Goal: Information Seeking & Learning: Check status

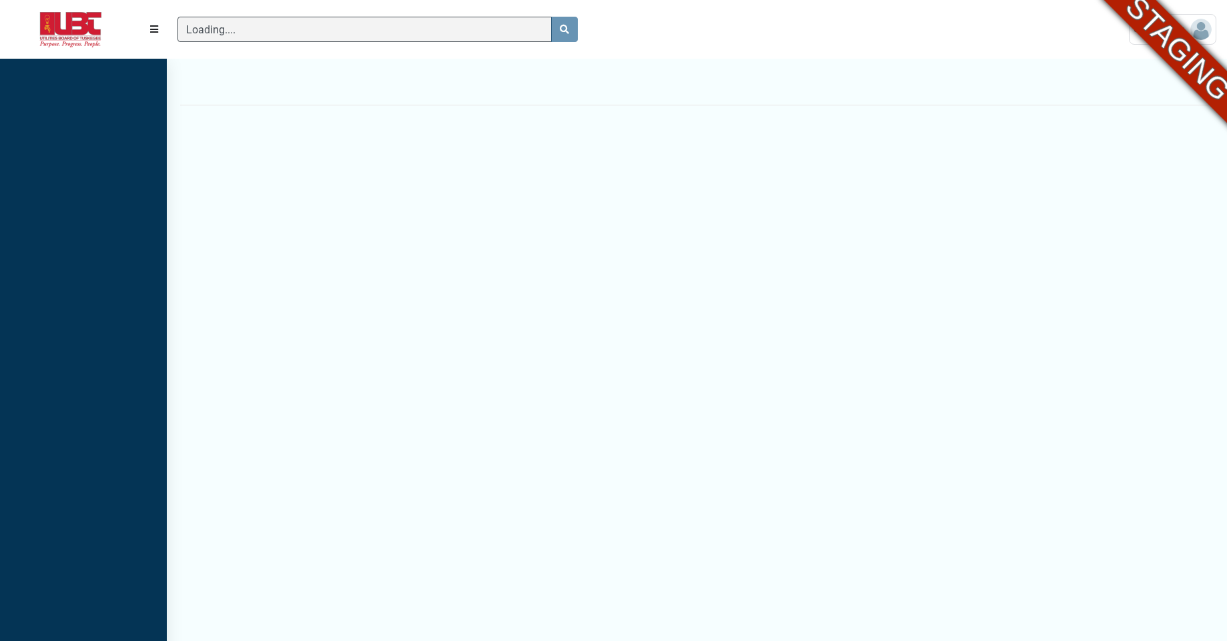
scroll to position [593, 167]
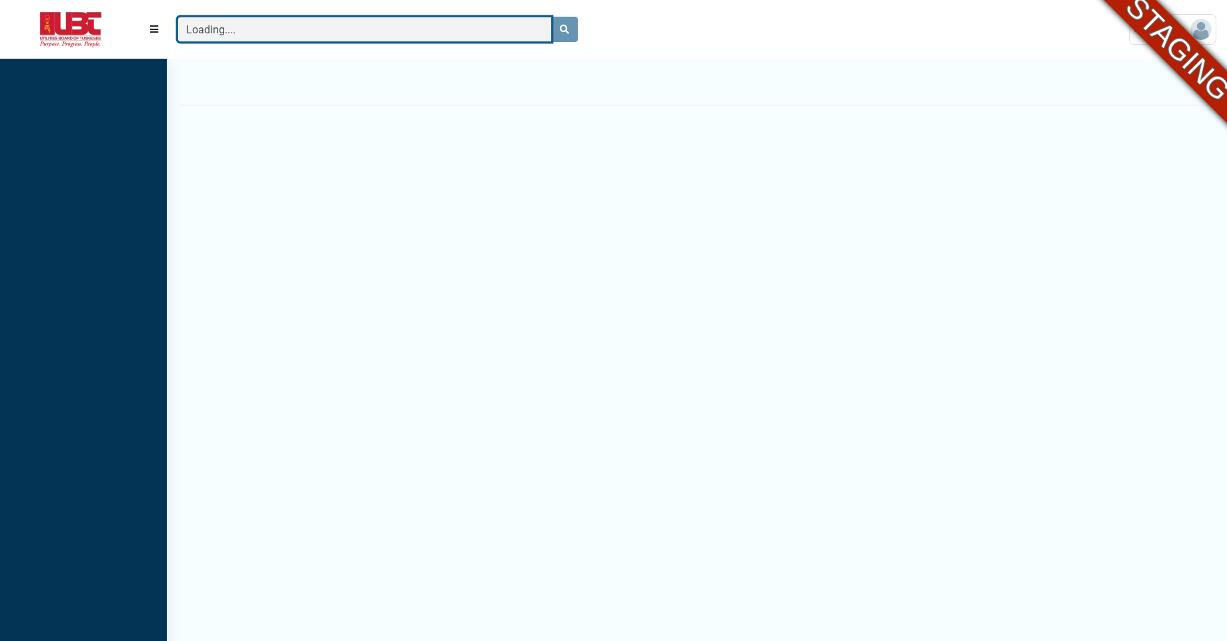
click at [284, 31] on input "Loading...." at bounding box center [365, 29] width 374 height 25
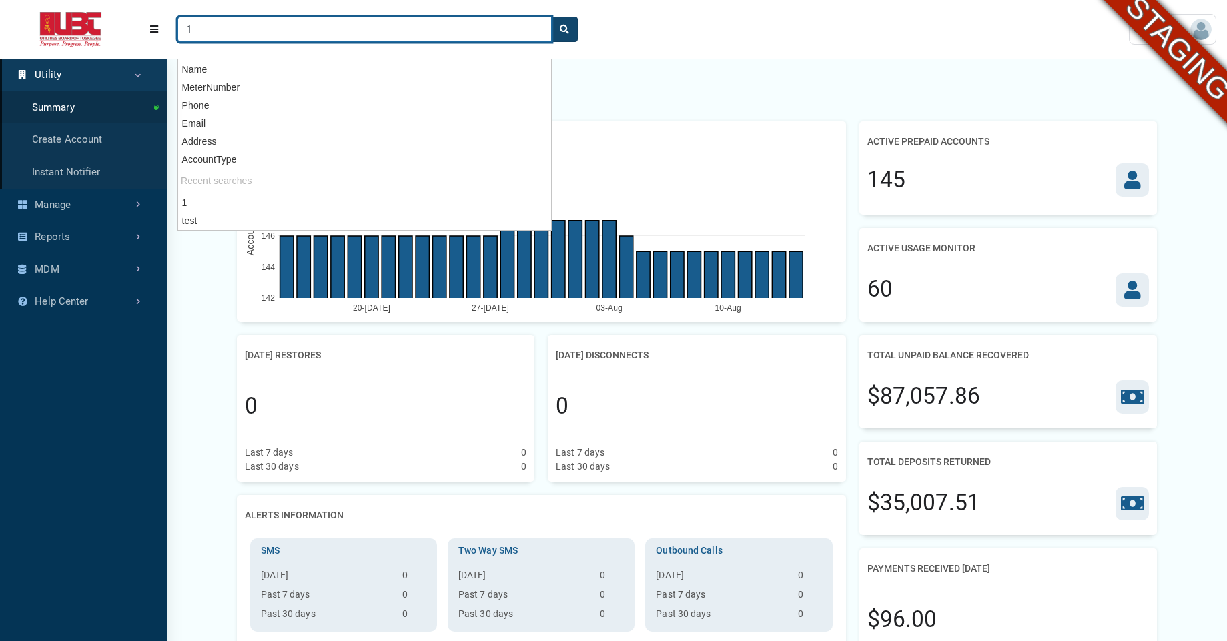
type input "1"
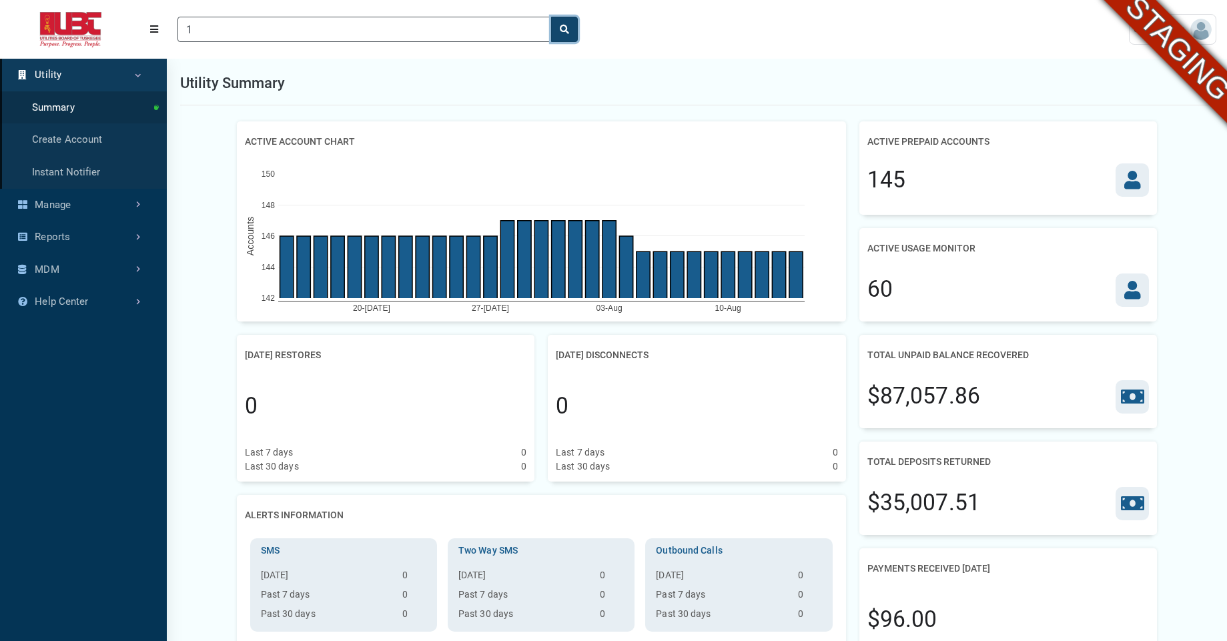
click at [569, 33] on icon "search" at bounding box center [564, 29] width 9 height 9
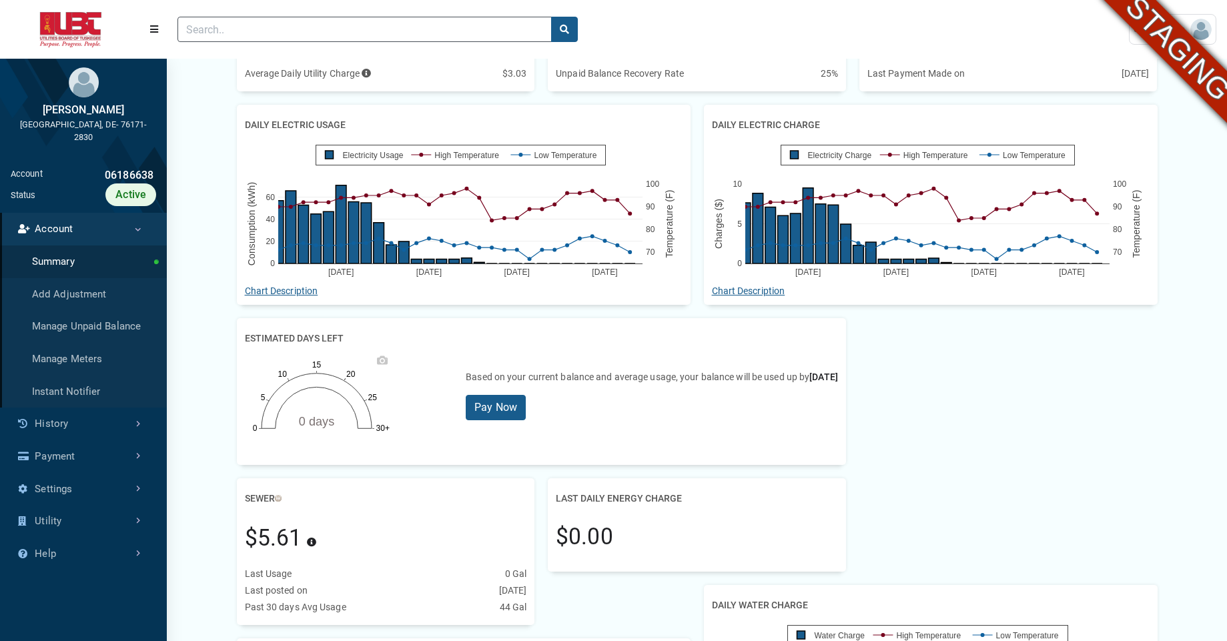
scroll to position [339, 0]
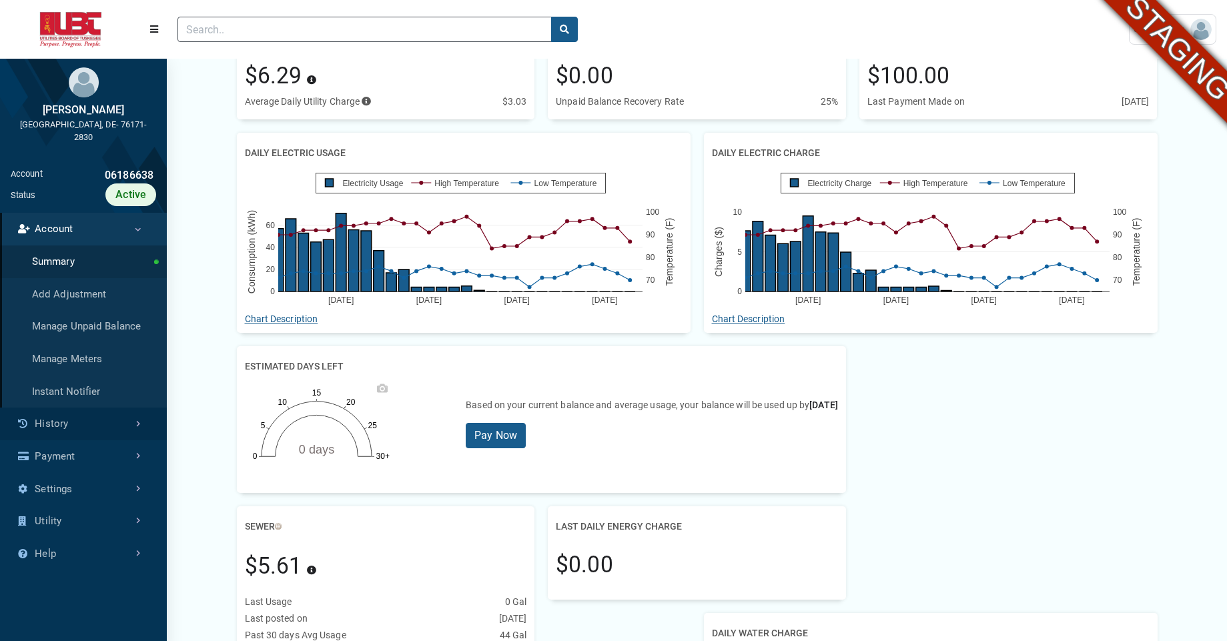
click at [83, 429] on link "History" at bounding box center [83, 424] width 167 height 33
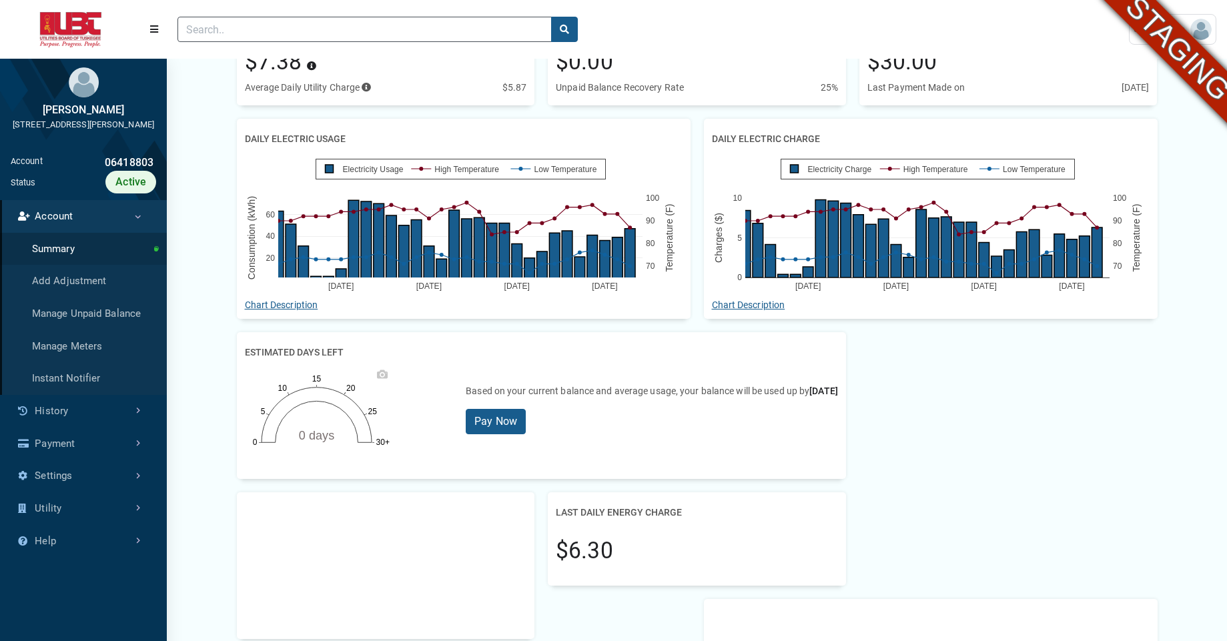
scroll to position [327, 0]
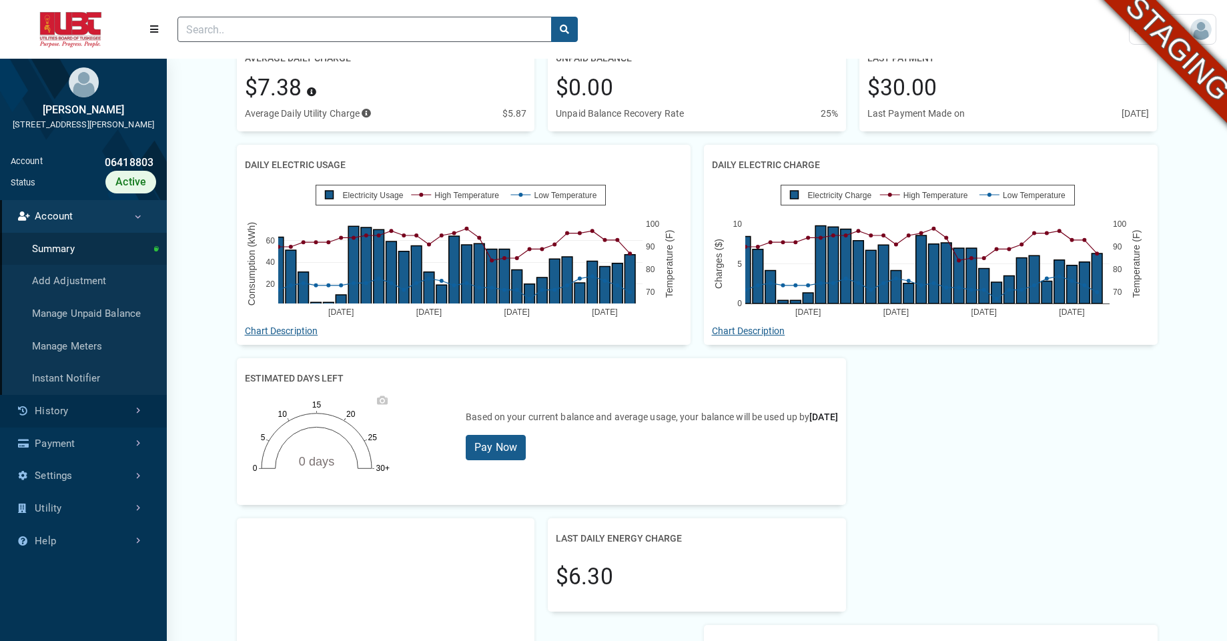
click at [99, 428] on link "History" at bounding box center [83, 411] width 167 height 33
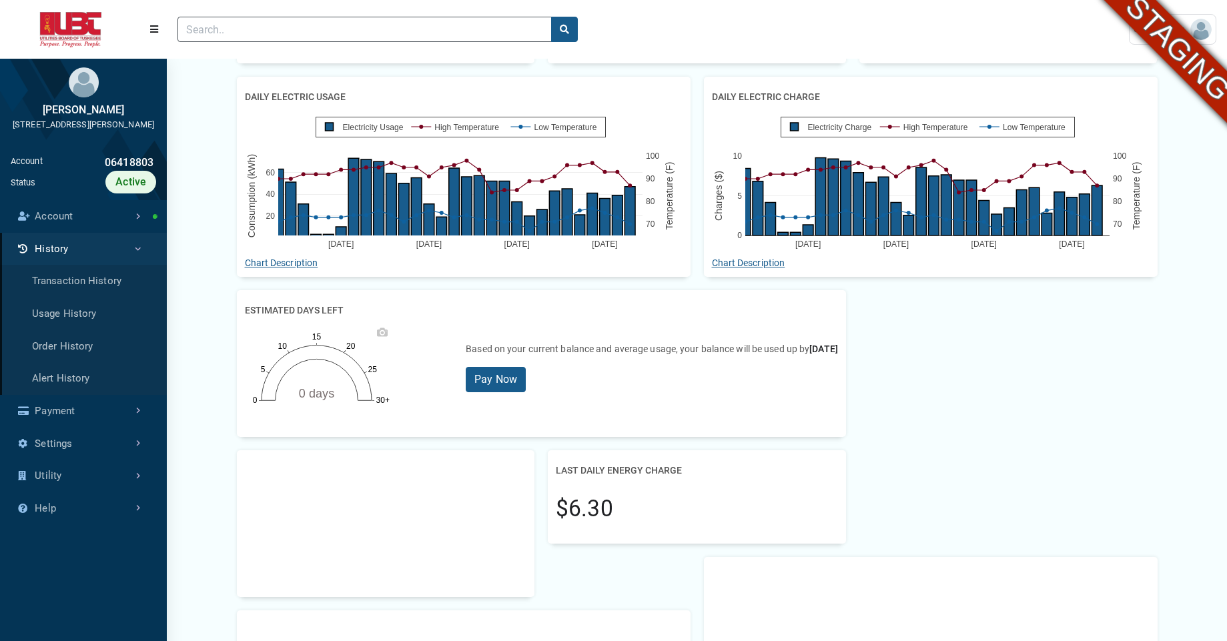
scroll to position [389, 0]
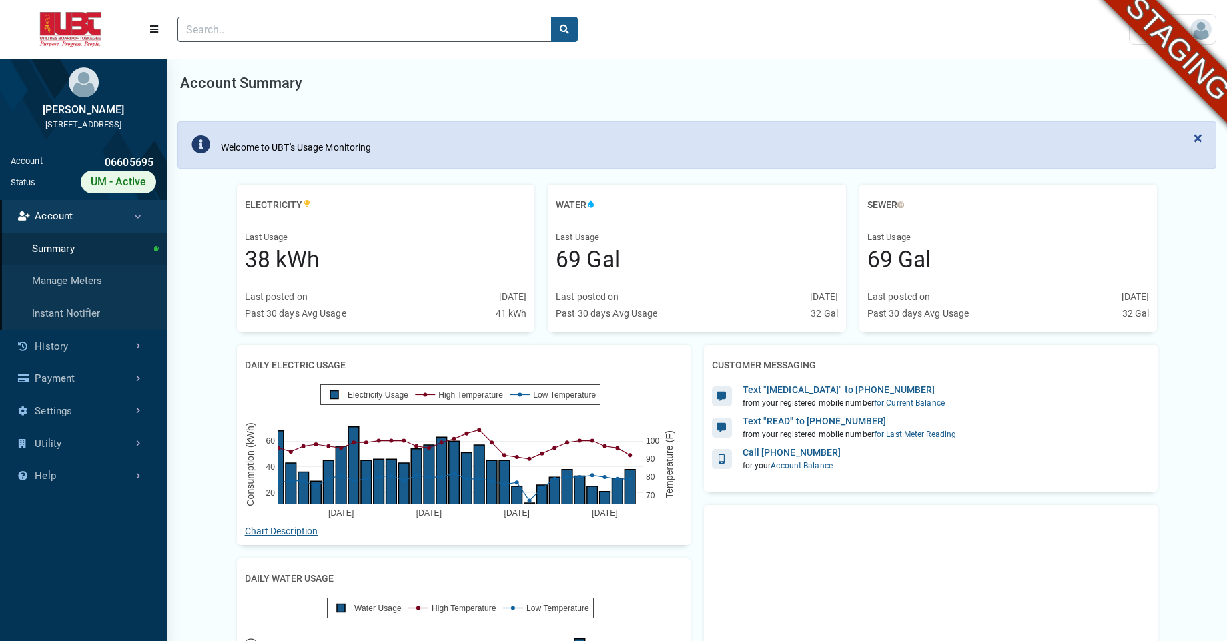
scroll to position [6, 1]
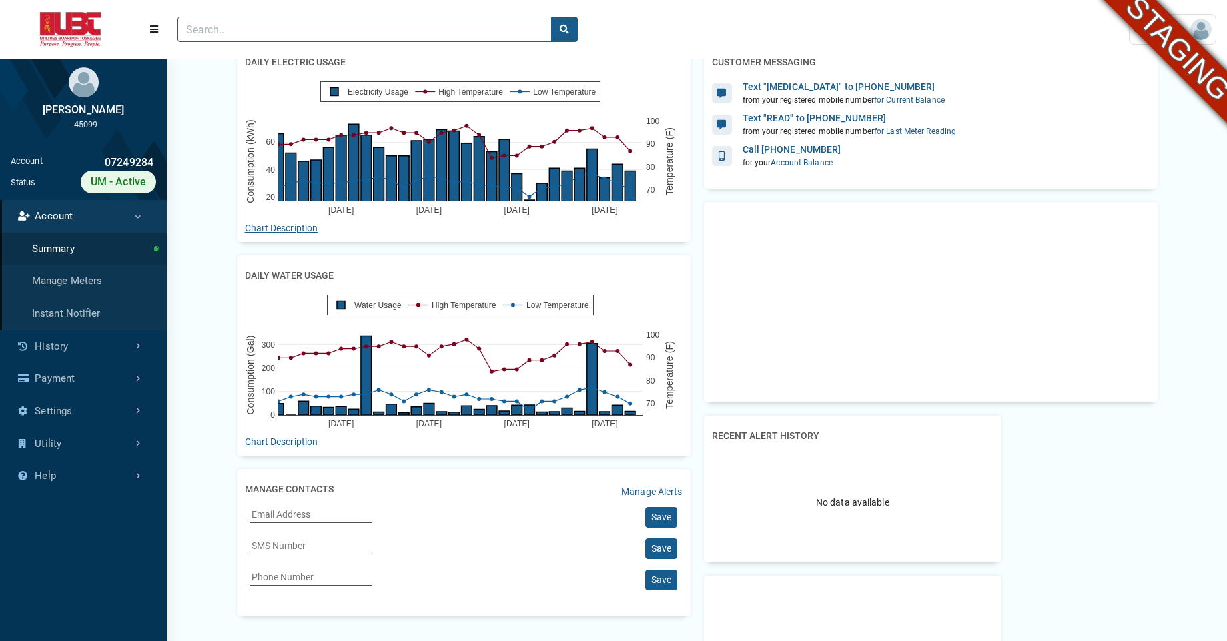
scroll to position [337, 0]
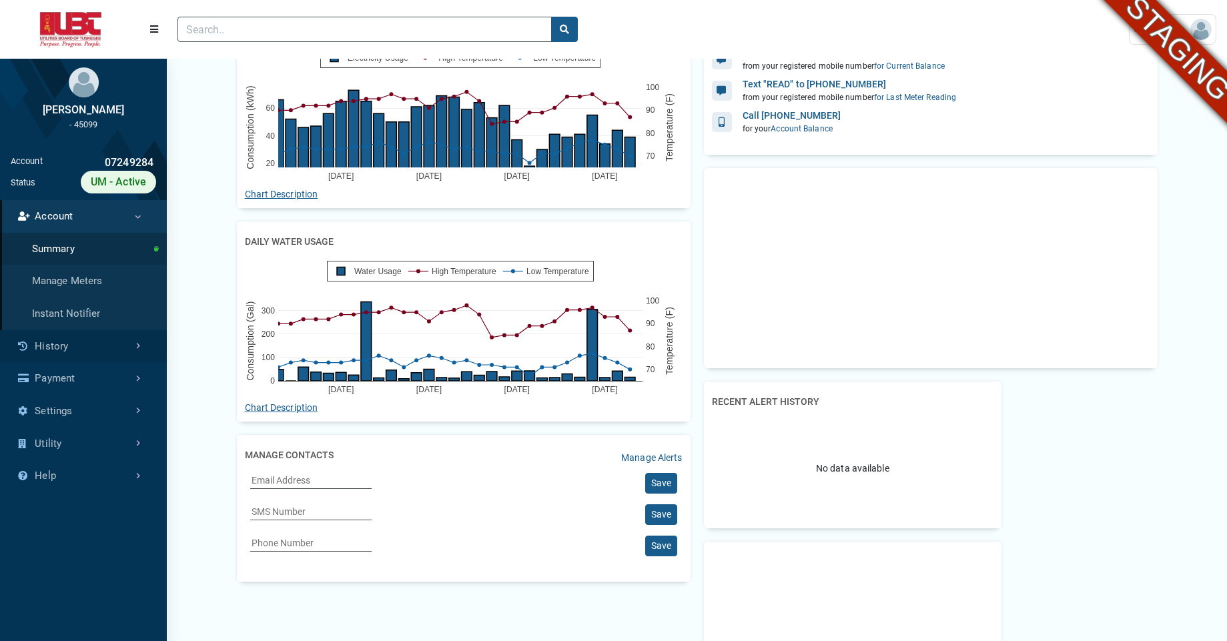
click at [96, 346] on link "History" at bounding box center [83, 346] width 167 height 33
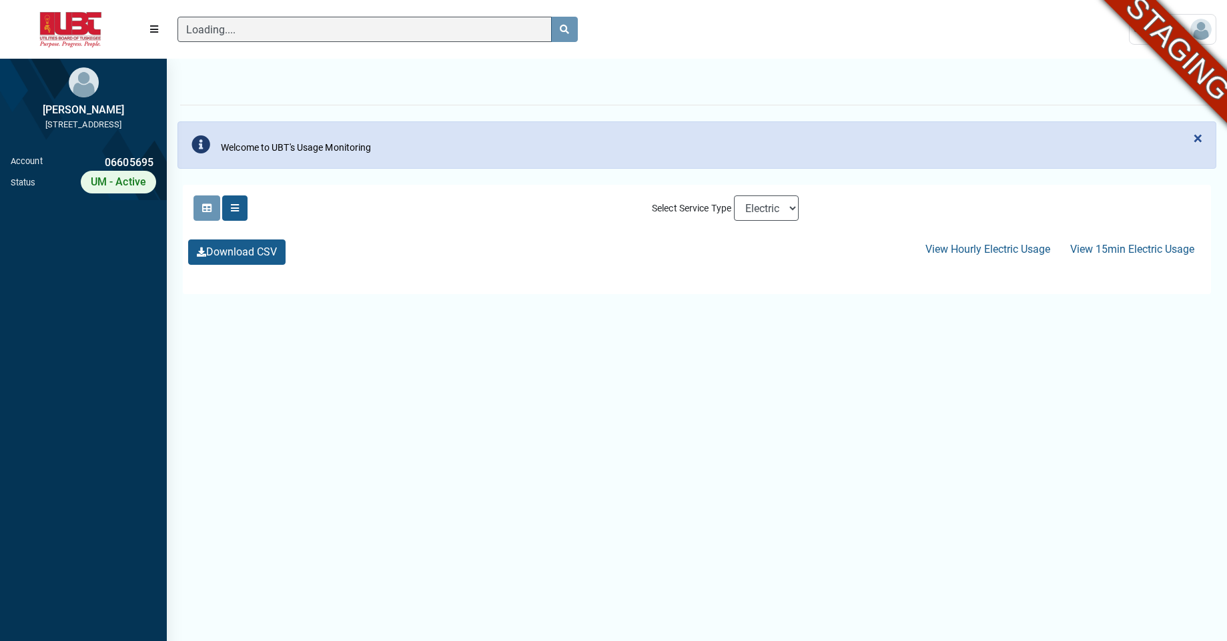
scroll to position [6, 1]
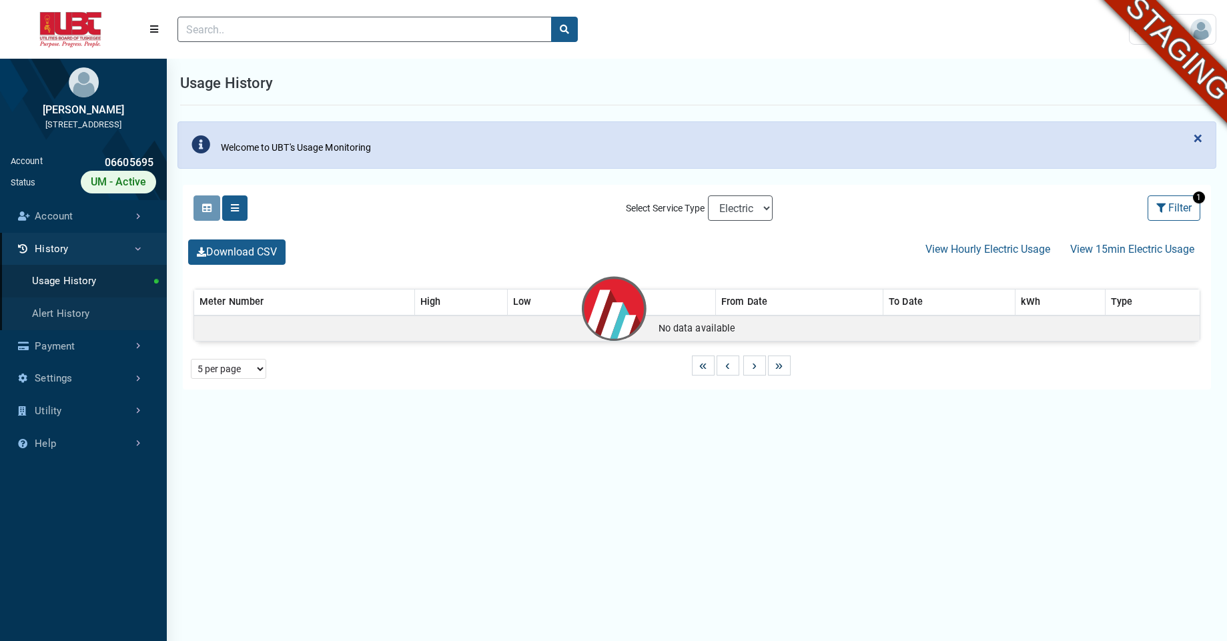
select select "25 per page"
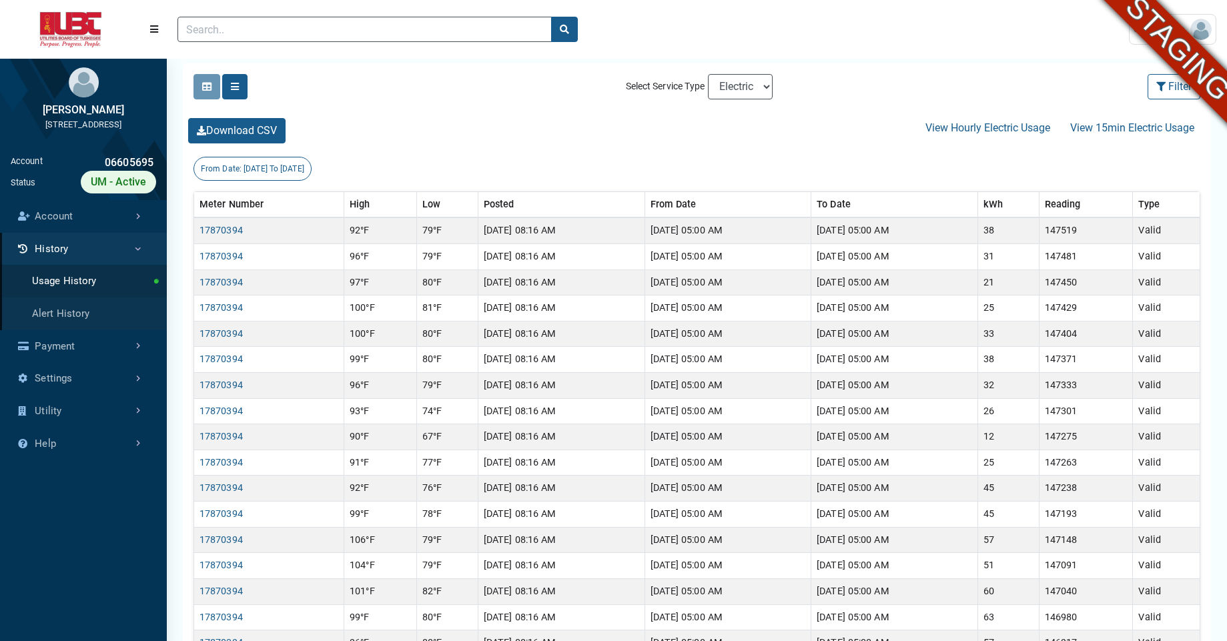
scroll to position [246, 0]
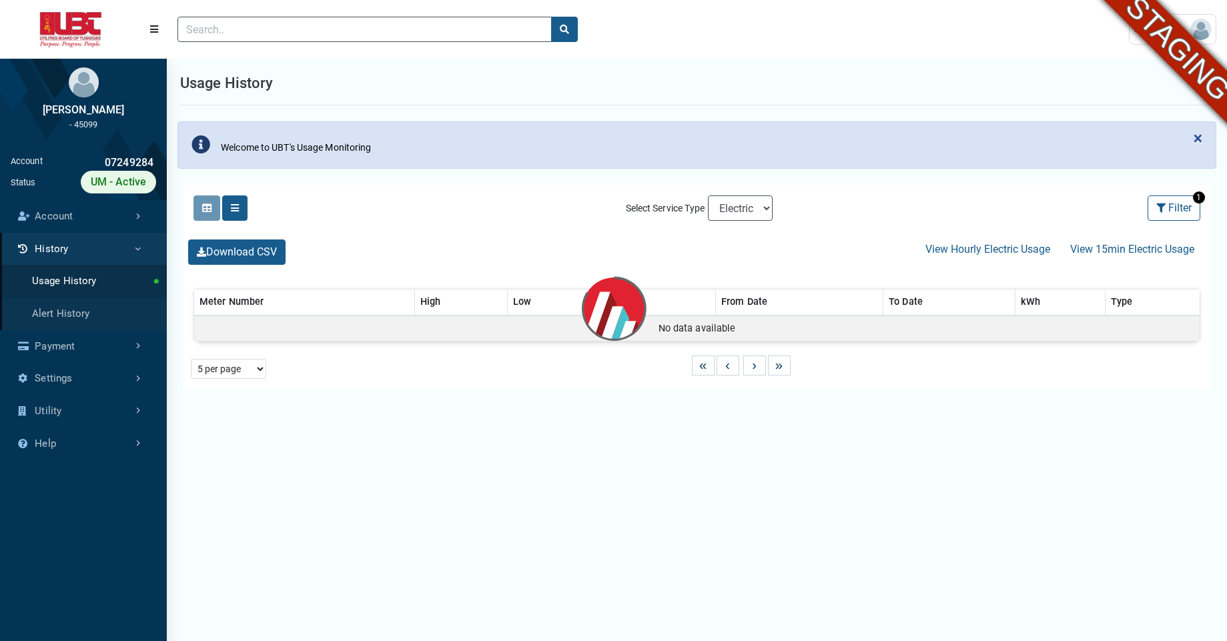
select select "25 per page"
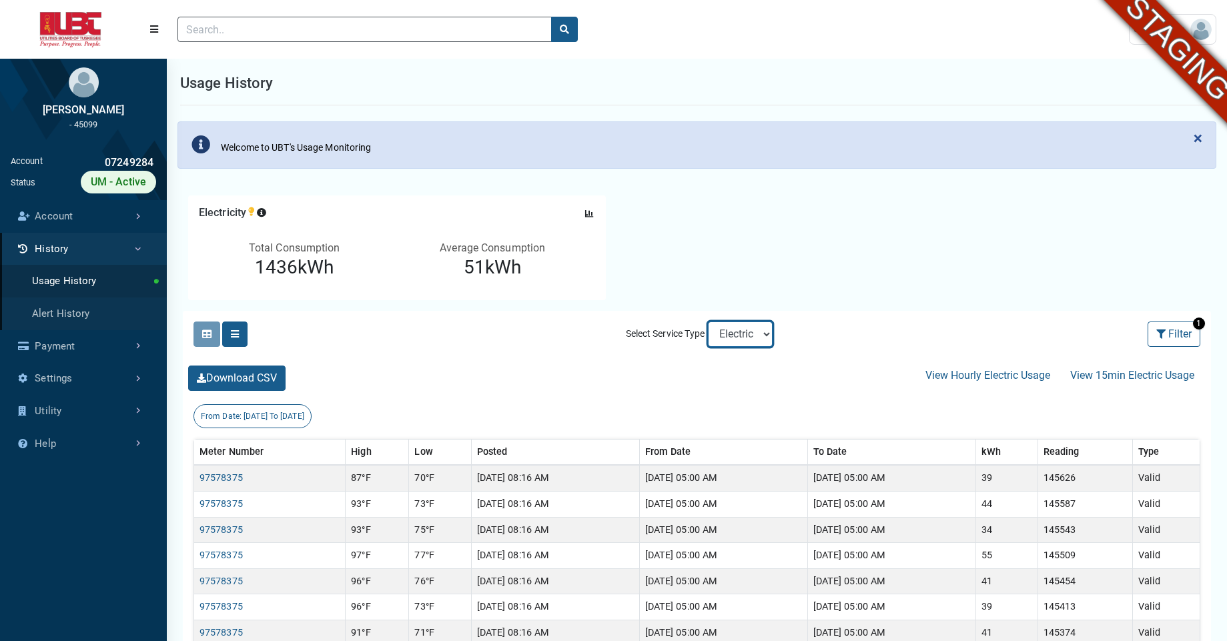
select select "Water"
click at [708, 322] on select "Electric Sewer Water" at bounding box center [740, 334] width 65 height 25
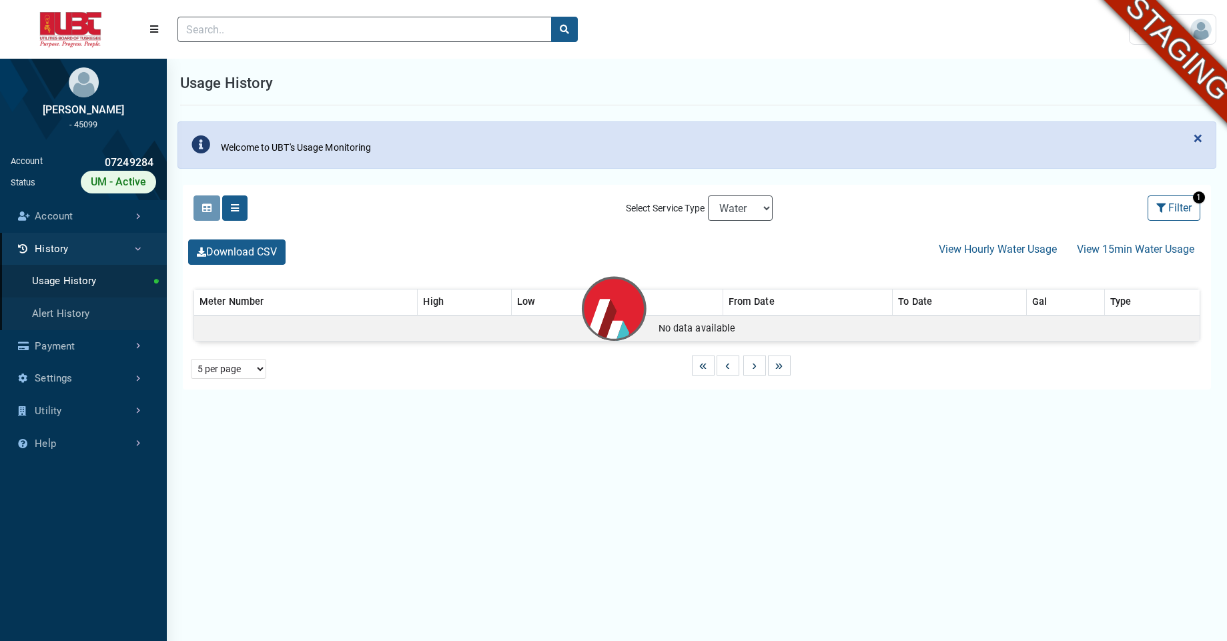
select select "25 per page"
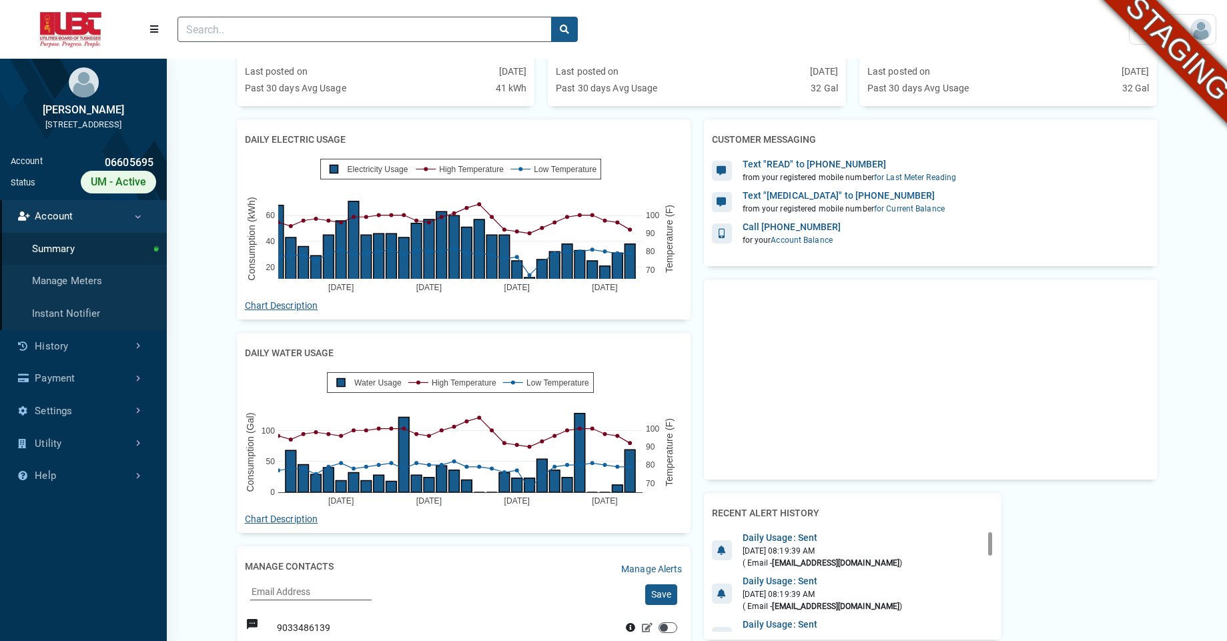
scroll to position [224, 0]
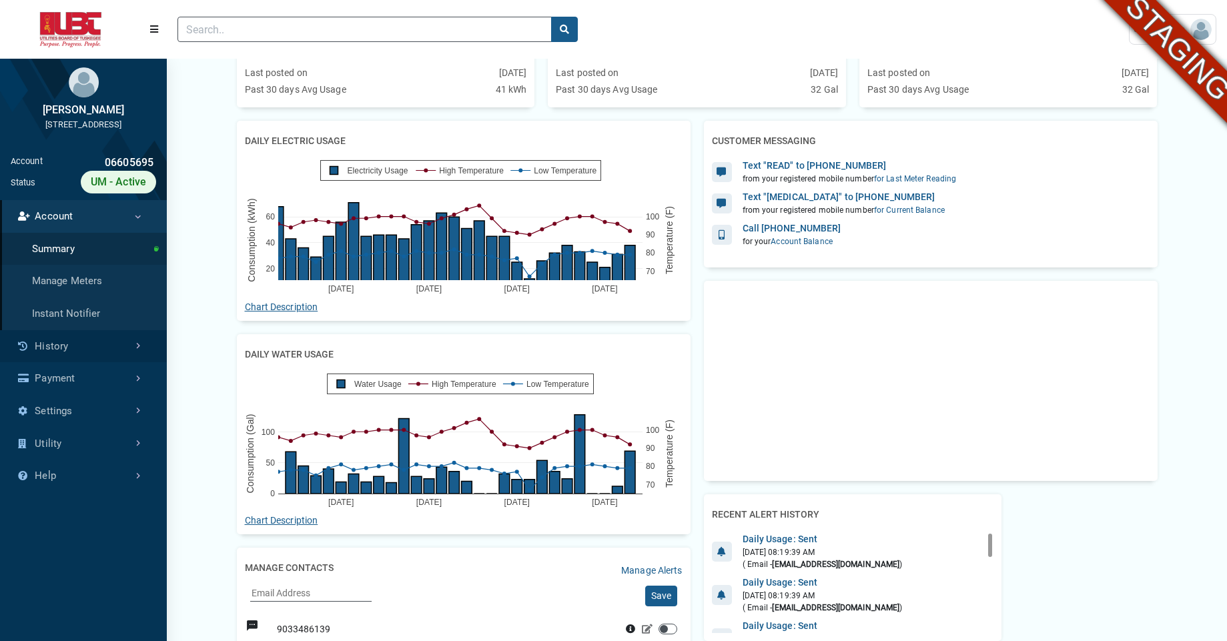
click at [102, 340] on link "History" at bounding box center [83, 346] width 167 height 33
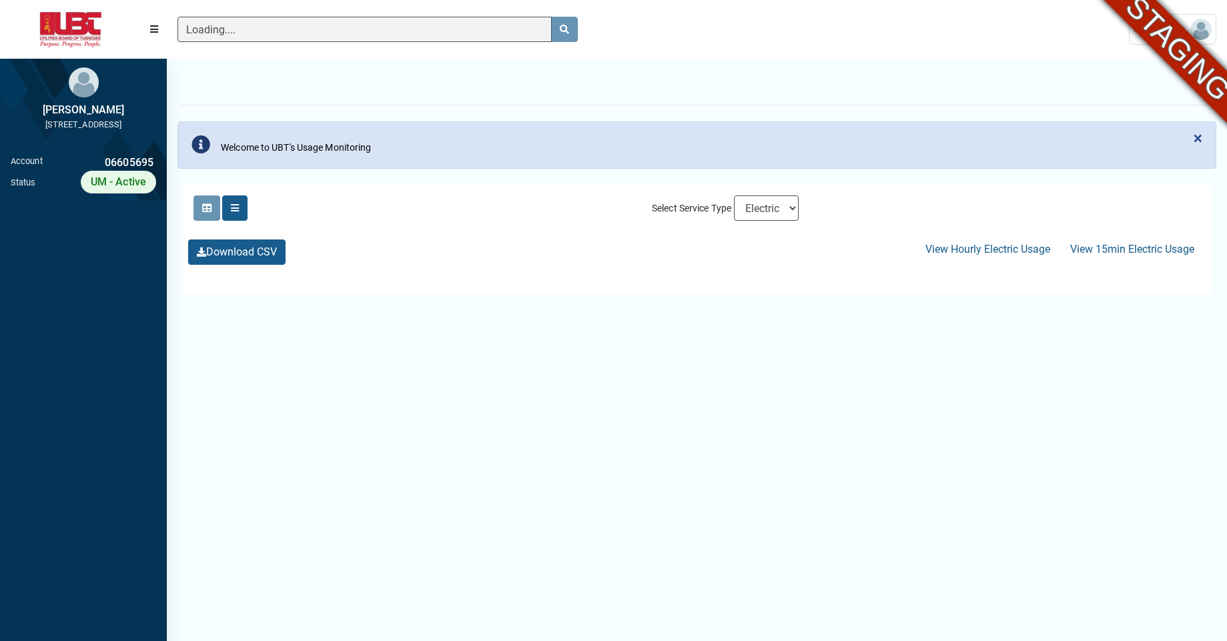
scroll to position [6, 1]
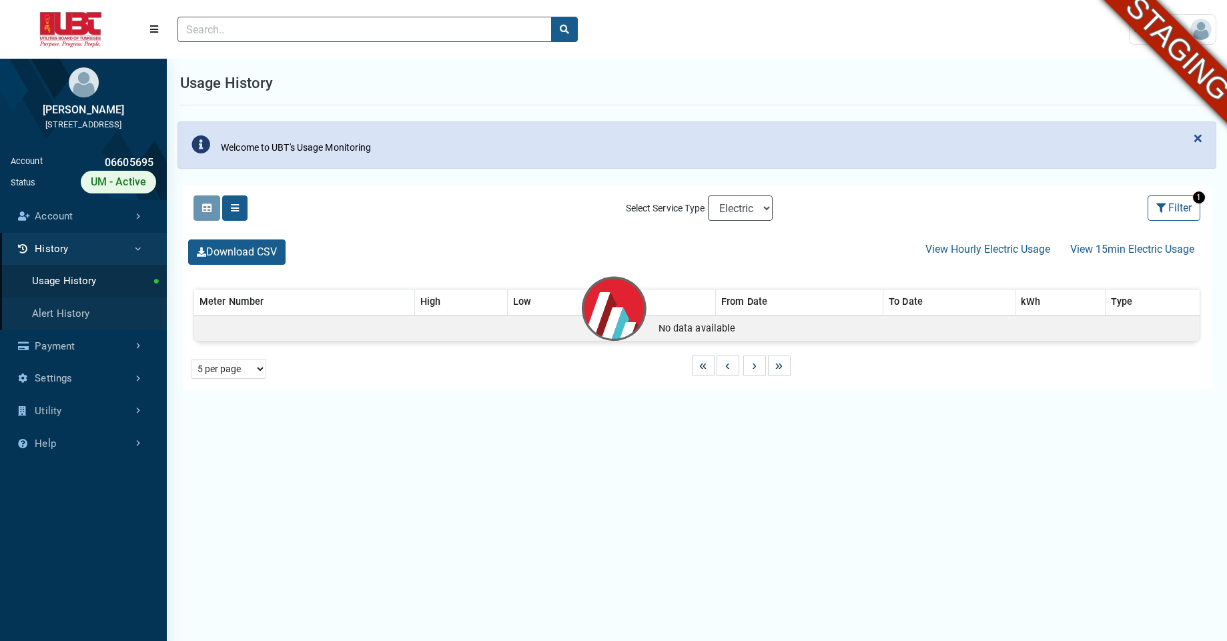
select select "25 per page"
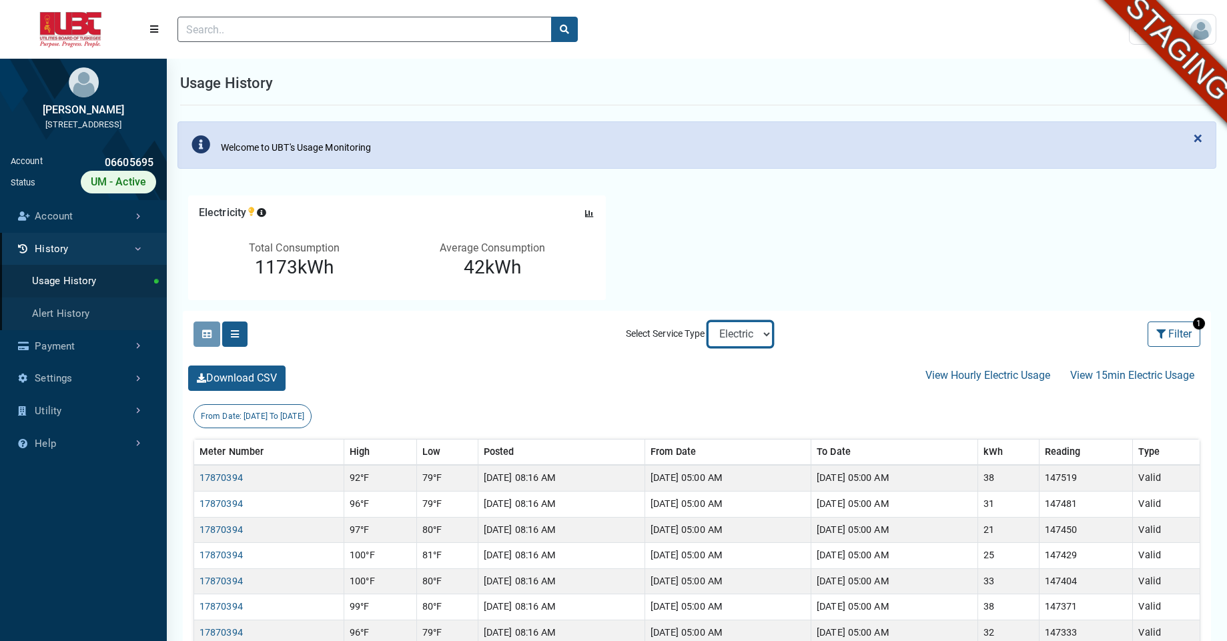
select select "Water"
click at [708, 322] on select "Electric Sewer Water" at bounding box center [740, 334] width 65 height 25
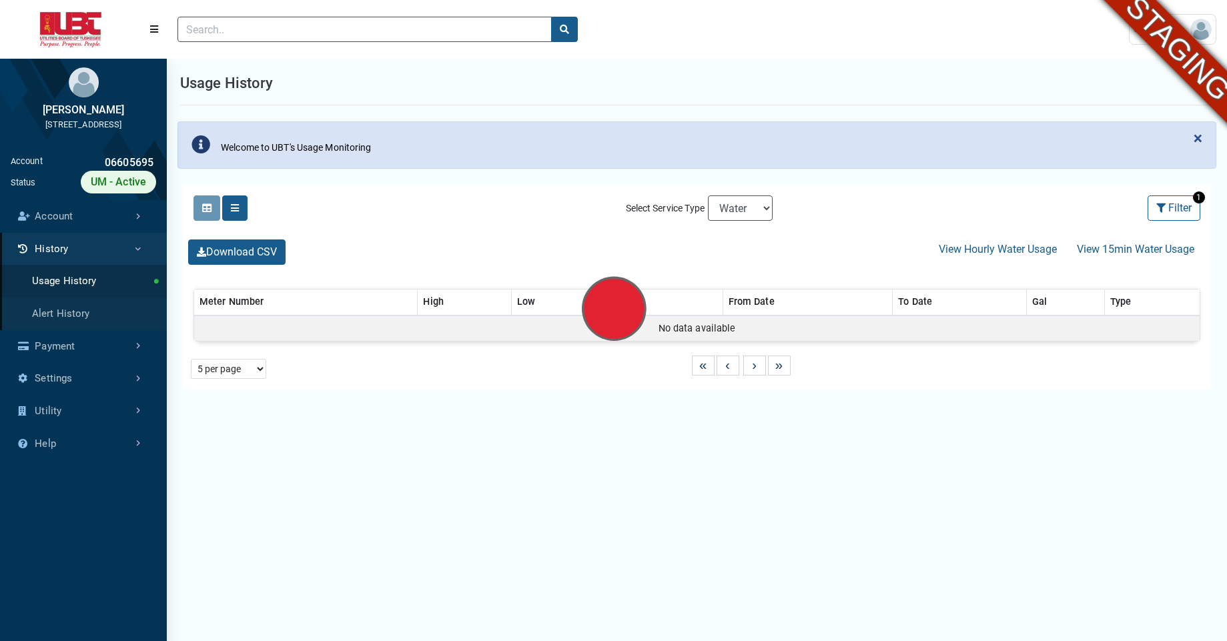
select select "25 per page"
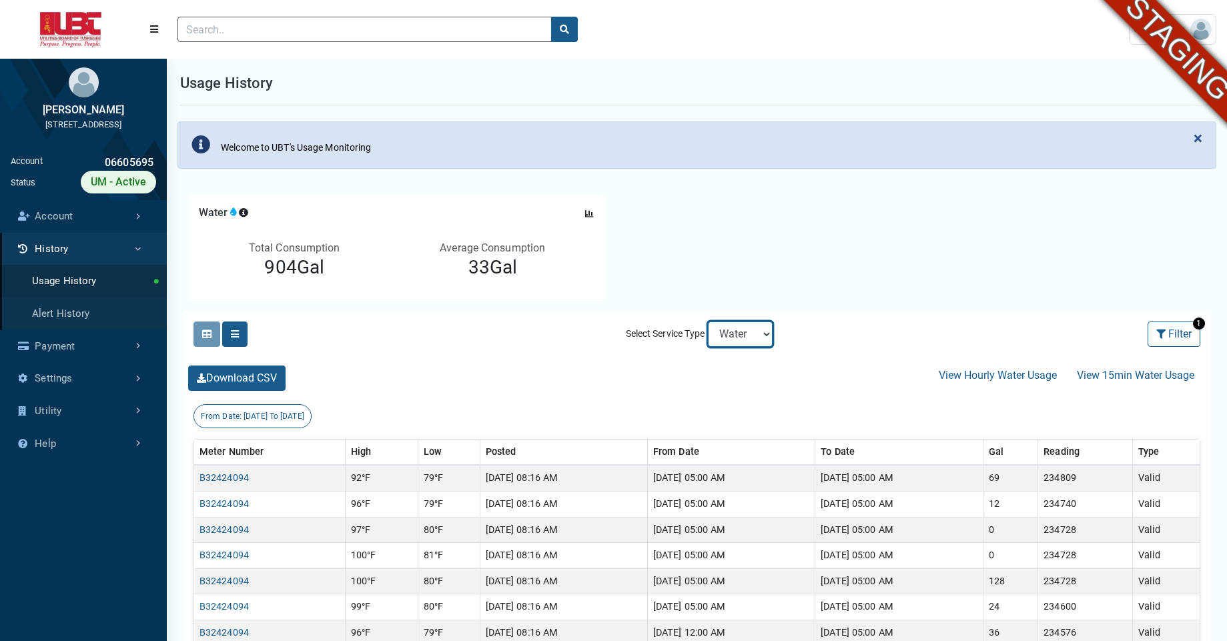
select select "Sewer"
click at [708, 322] on select "Electric Sewer Water" at bounding box center [740, 334] width 65 height 25
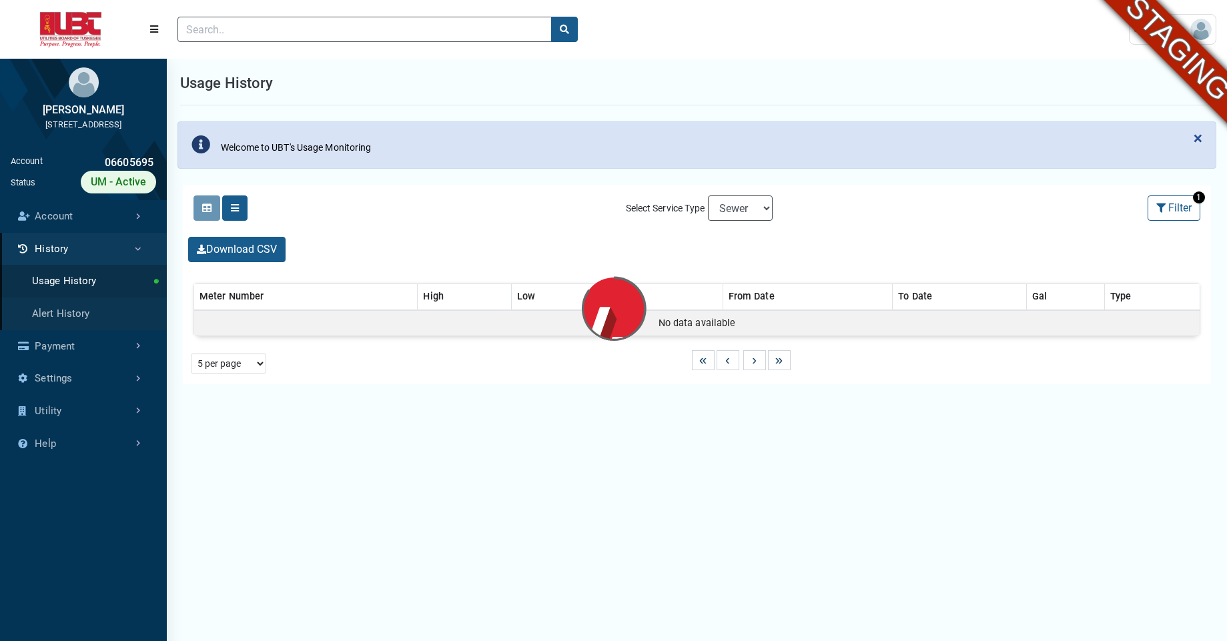
select select "25 per page"
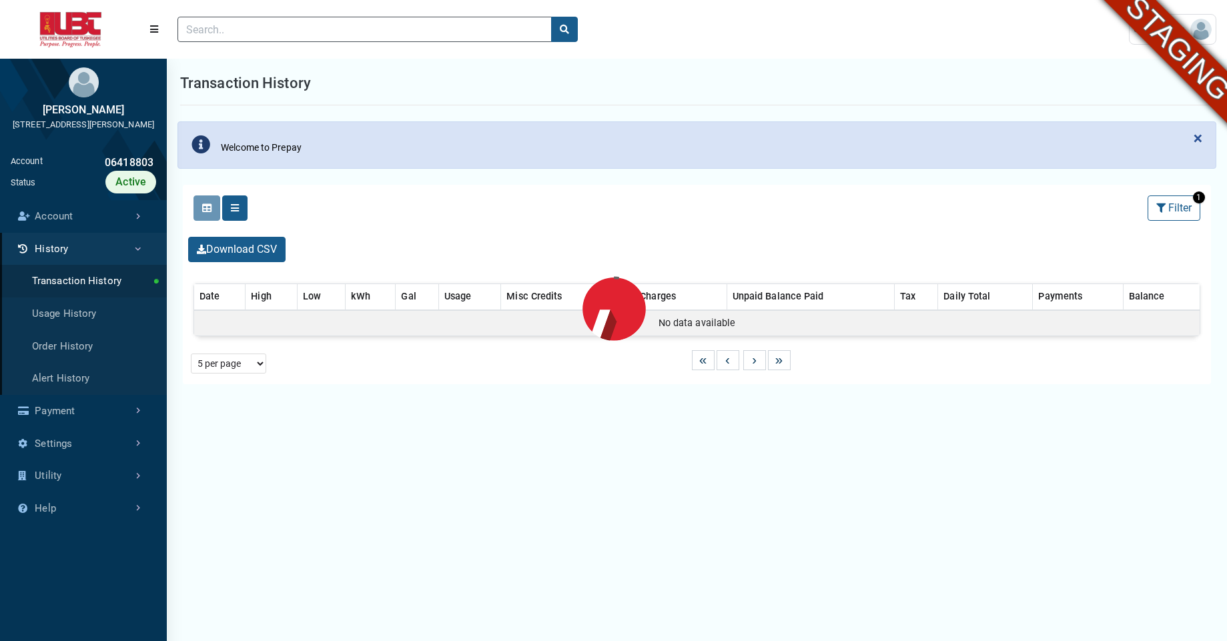
select select "25 per page"
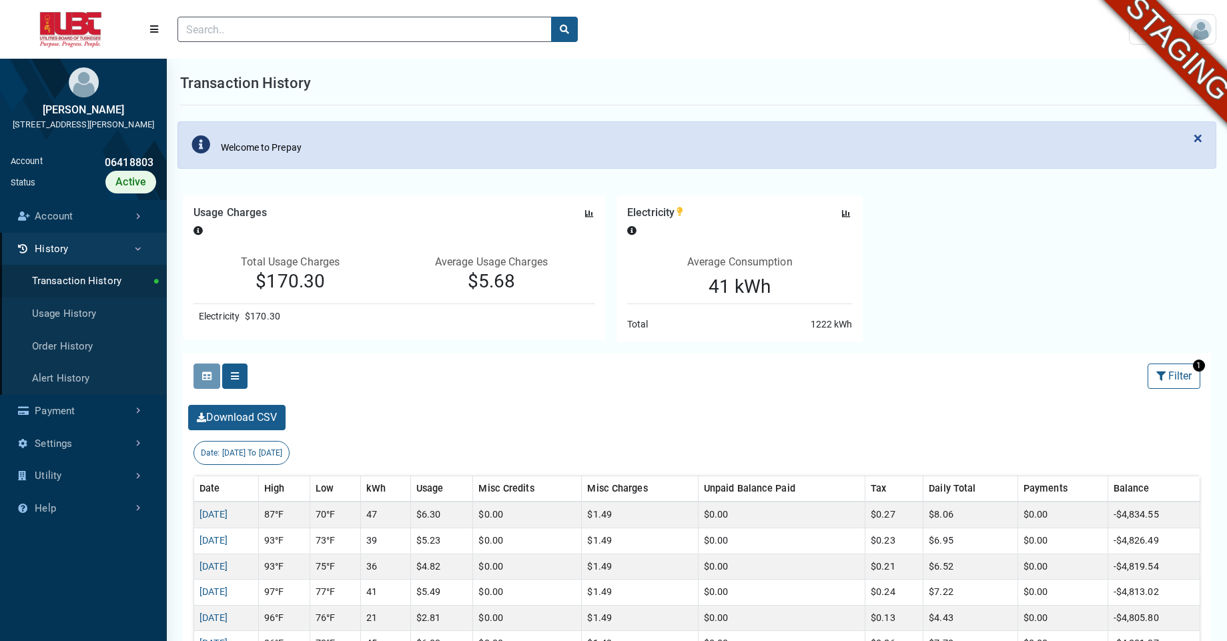
scroll to position [3, 1]
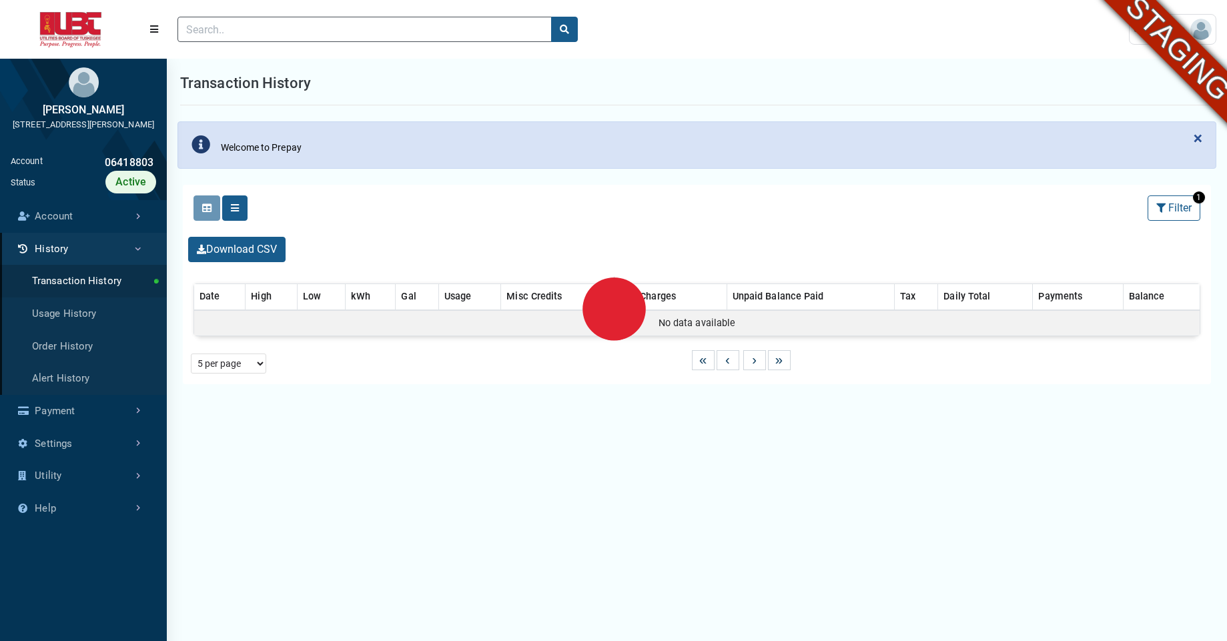
select select "25 per page"
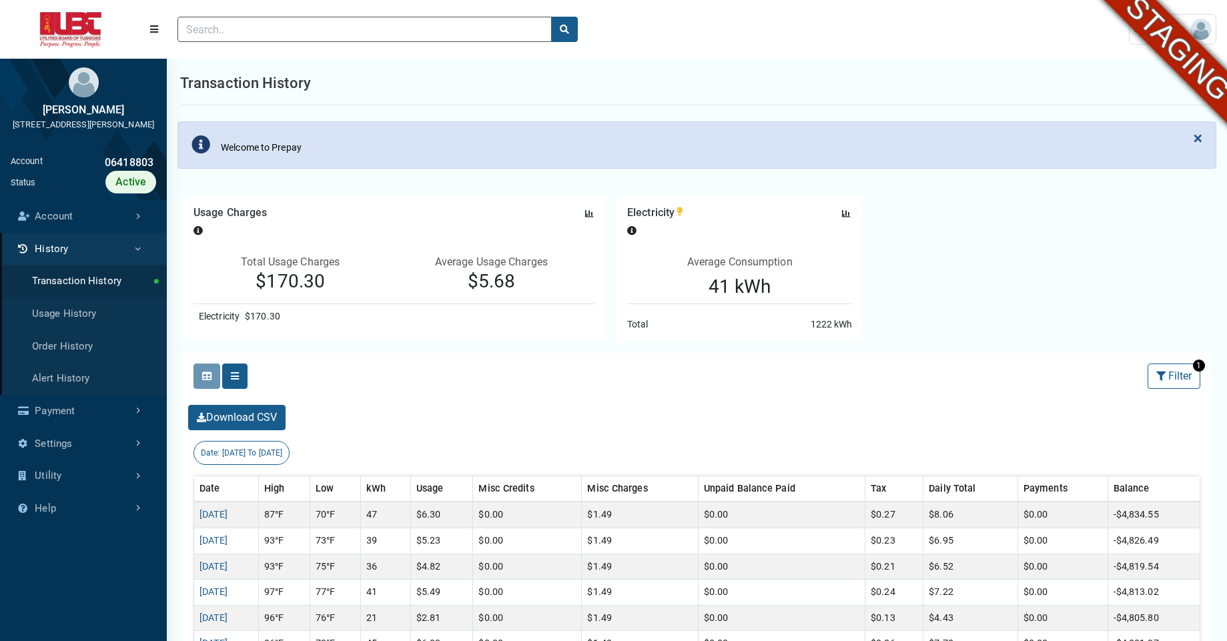
scroll to position [3, 1]
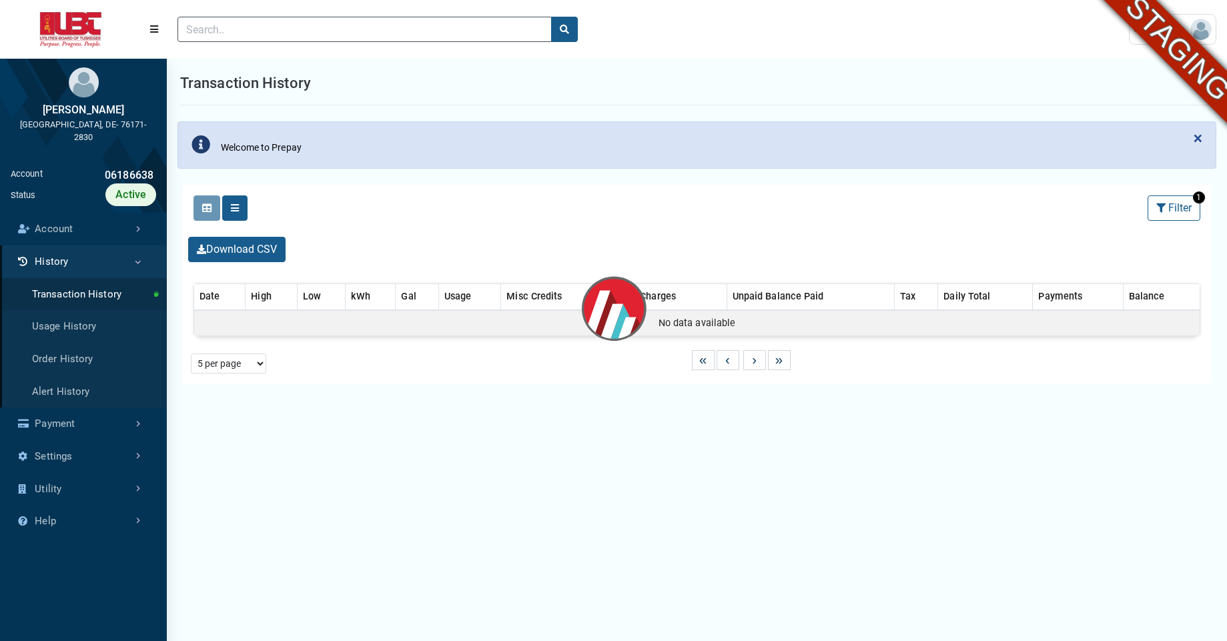
select select "25 per page"
